Goal: Task Accomplishment & Management: Manage account settings

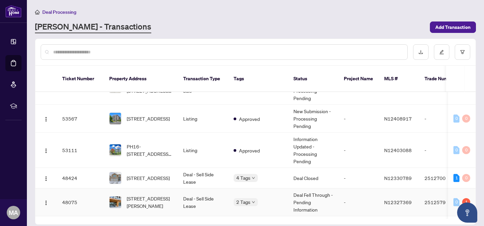
scroll to position [29, 0]
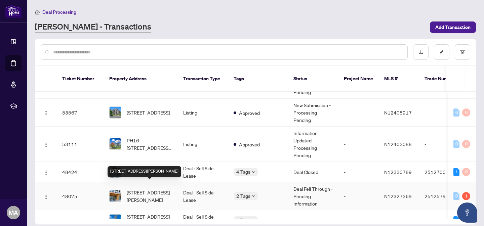
click at [153, 189] on span "[STREET_ADDRESS][PERSON_NAME]" at bounding box center [150, 196] width 46 height 15
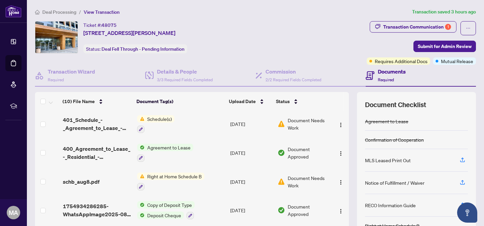
scroll to position [55, 0]
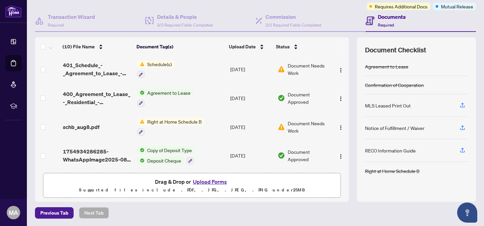
click at [214, 181] on button "Upload Forms" at bounding box center [210, 181] width 38 height 9
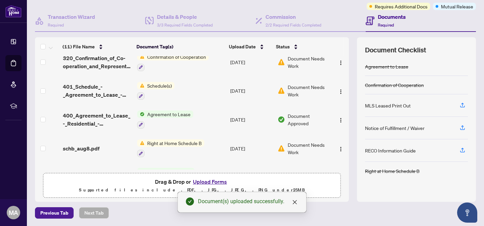
scroll to position [0, 0]
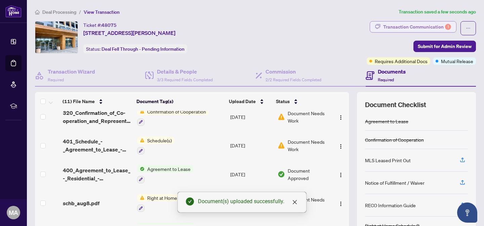
click at [424, 27] on div "Transaction Communication 1" at bounding box center [417, 26] width 68 height 11
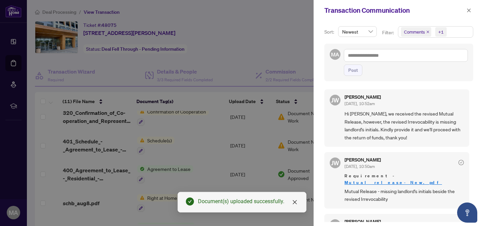
click at [279, 46] on div at bounding box center [242, 113] width 484 height 226
click at [469, 11] on icon "close" at bounding box center [468, 10] width 5 height 5
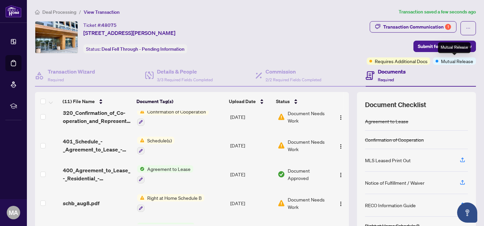
click at [444, 46] on div "Mutual Release" at bounding box center [454, 47] width 33 height 11
click at [427, 46] on span "Submit for Admin Review" at bounding box center [445, 46] width 54 height 11
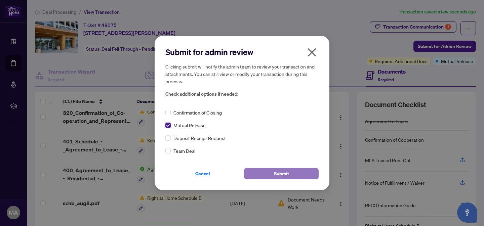
click at [274, 174] on span "Submit" at bounding box center [281, 173] width 15 height 11
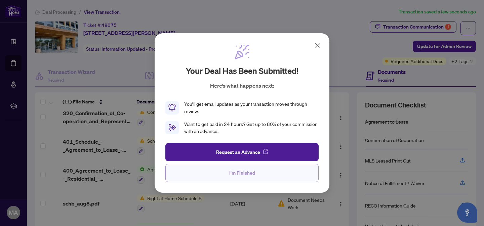
click at [249, 175] on span "I'm Finished" at bounding box center [242, 173] width 26 height 11
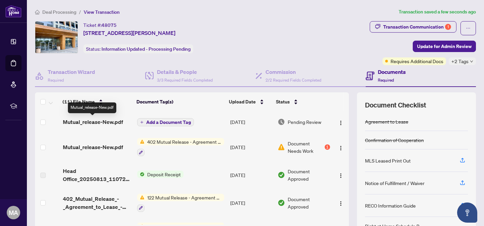
click at [111, 124] on span "Mutual_release-New.pdf" at bounding box center [93, 122] width 60 height 8
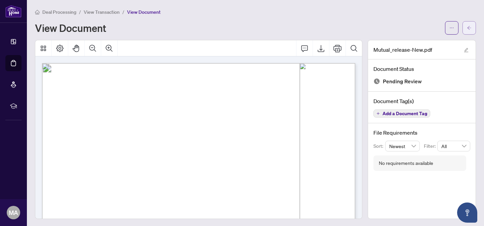
click at [472, 22] on button "button" at bounding box center [468, 27] width 13 height 13
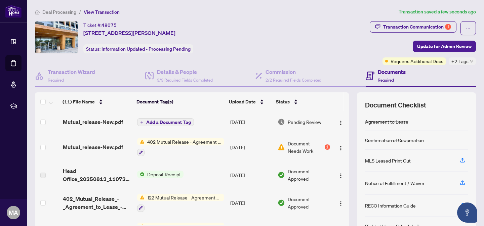
click at [61, 11] on span "Deal Processing" at bounding box center [59, 12] width 34 height 6
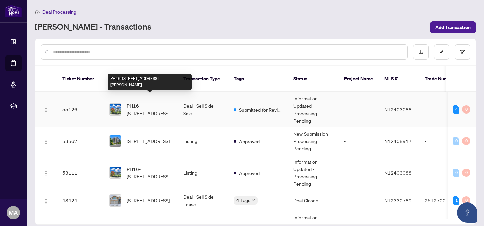
click at [168, 103] on span "PH16-[STREET_ADDRESS][PERSON_NAME]" at bounding box center [150, 109] width 46 height 15
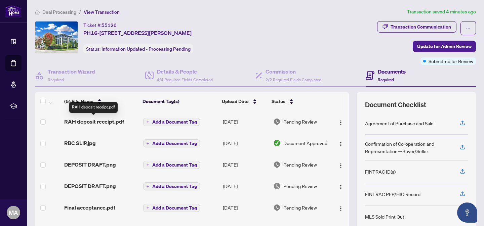
click at [101, 120] on span "RAH deposit receipt.pdf" at bounding box center [94, 122] width 60 height 8
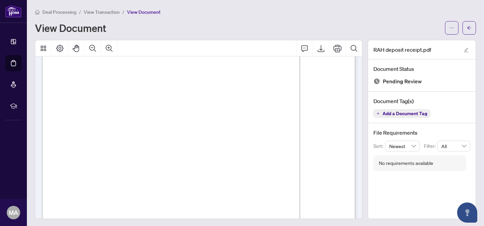
scroll to position [4, 0]
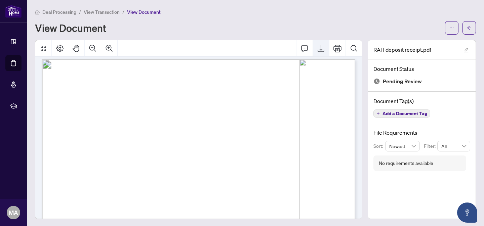
click at [323, 47] on icon "Export" at bounding box center [321, 48] width 8 height 8
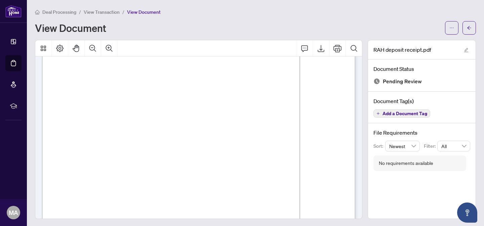
scroll to position [29, 0]
click at [470, 31] on span "button" at bounding box center [469, 28] width 5 height 11
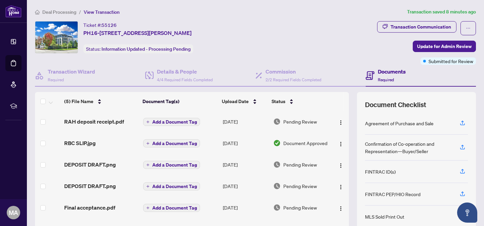
click at [51, 9] on span "Deal Processing" at bounding box center [59, 12] width 34 height 6
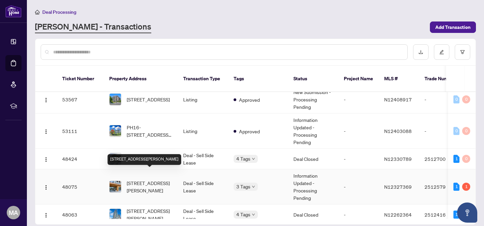
scroll to position [45, 0]
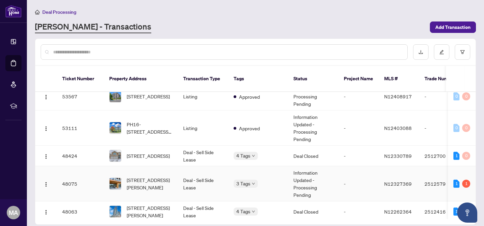
click at [153, 178] on span "[STREET_ADDRESS][PERSON_NAME]" at bounding box center [150, 183] width 46 height 15
